Goal: Task Accomplishment & Management: Manage account settings

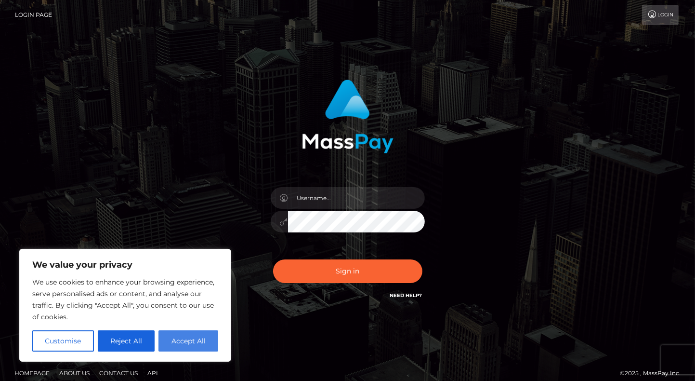
click at [195, 346] on button "Accept All" at bounding box center [189, 340] width 60 height 21
checkbox input "true"
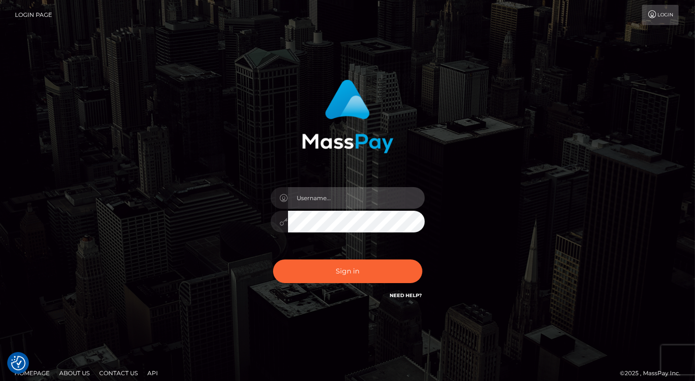
click at [309, 199] on input "text" at bounding box center [356, 198] width 137 height 22
type input "[EMAIL_ADDRESS][DOMAIN_NAME]"
click at [273, 259] on button "Sign in" at bounding box center [347, 271] width 149 height 24
